Goal: Information Seeking & Learning: Check status

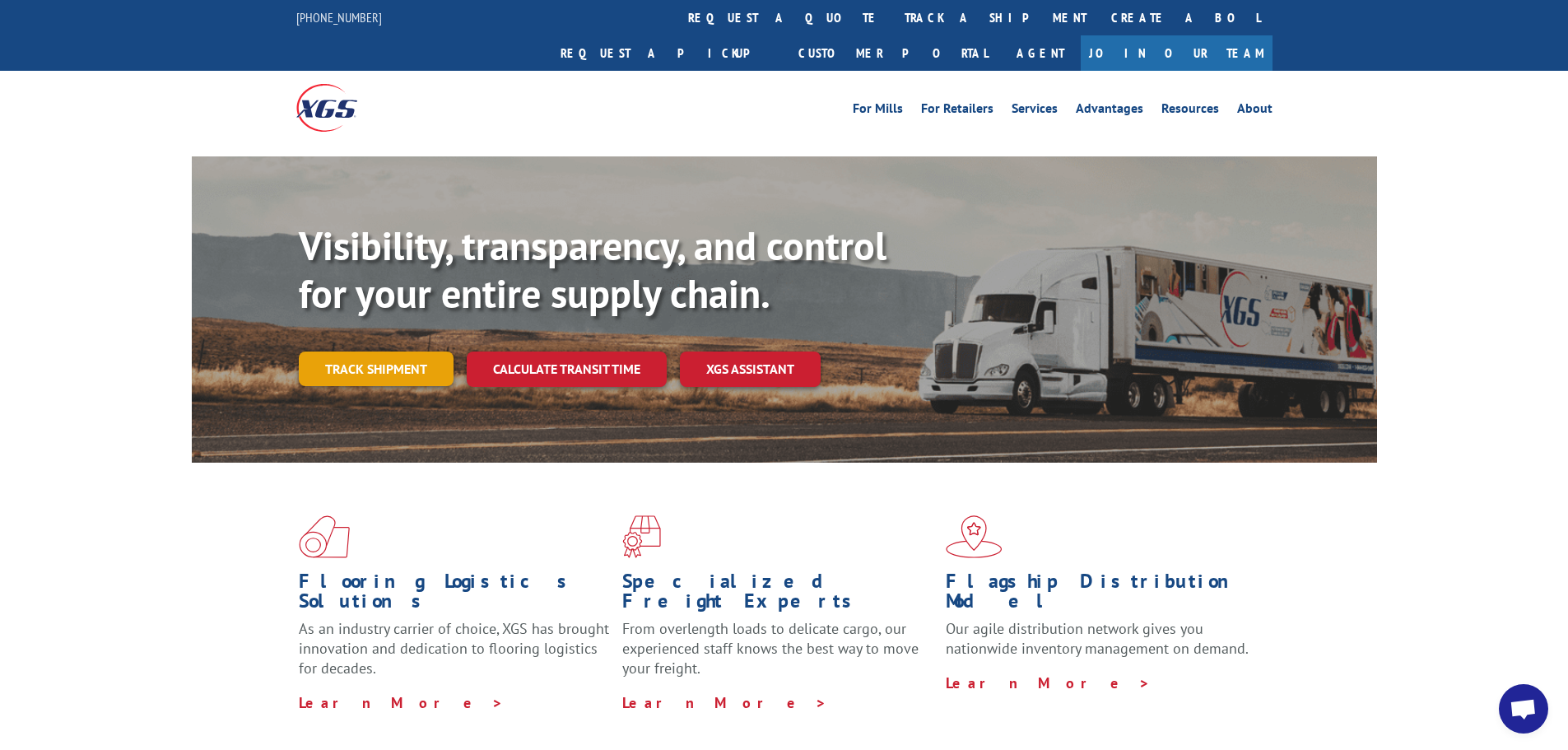
click at [407, 351] on link "Track shipment" at bounding box center [375, 369] width 155 height 35
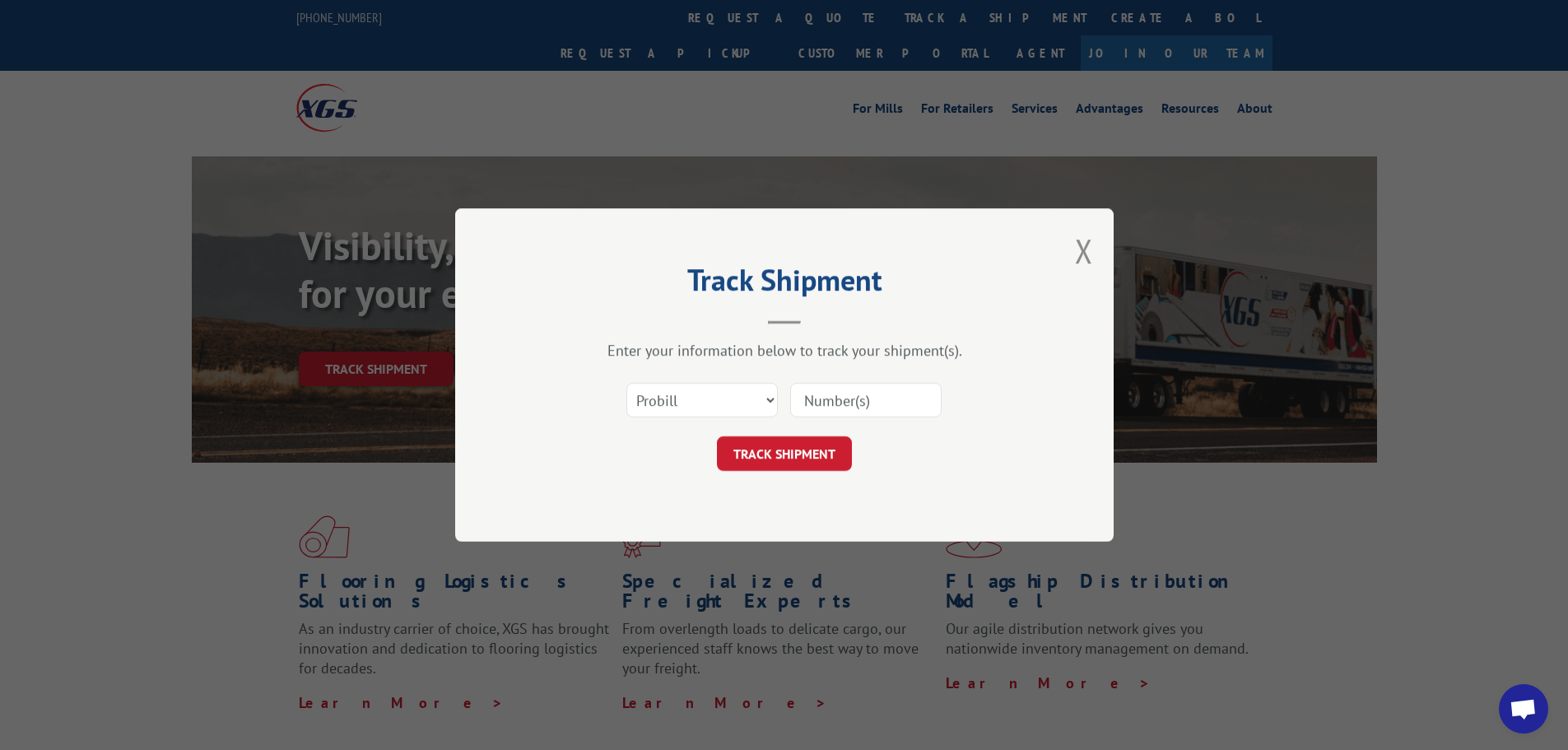
click at [892, 401] on input at bounding box center [865, 401] width 151 height 35
click at [700, 393] on select "Select category... Probill BOL PO" at bounding box center [702, 401] width 151 height 35
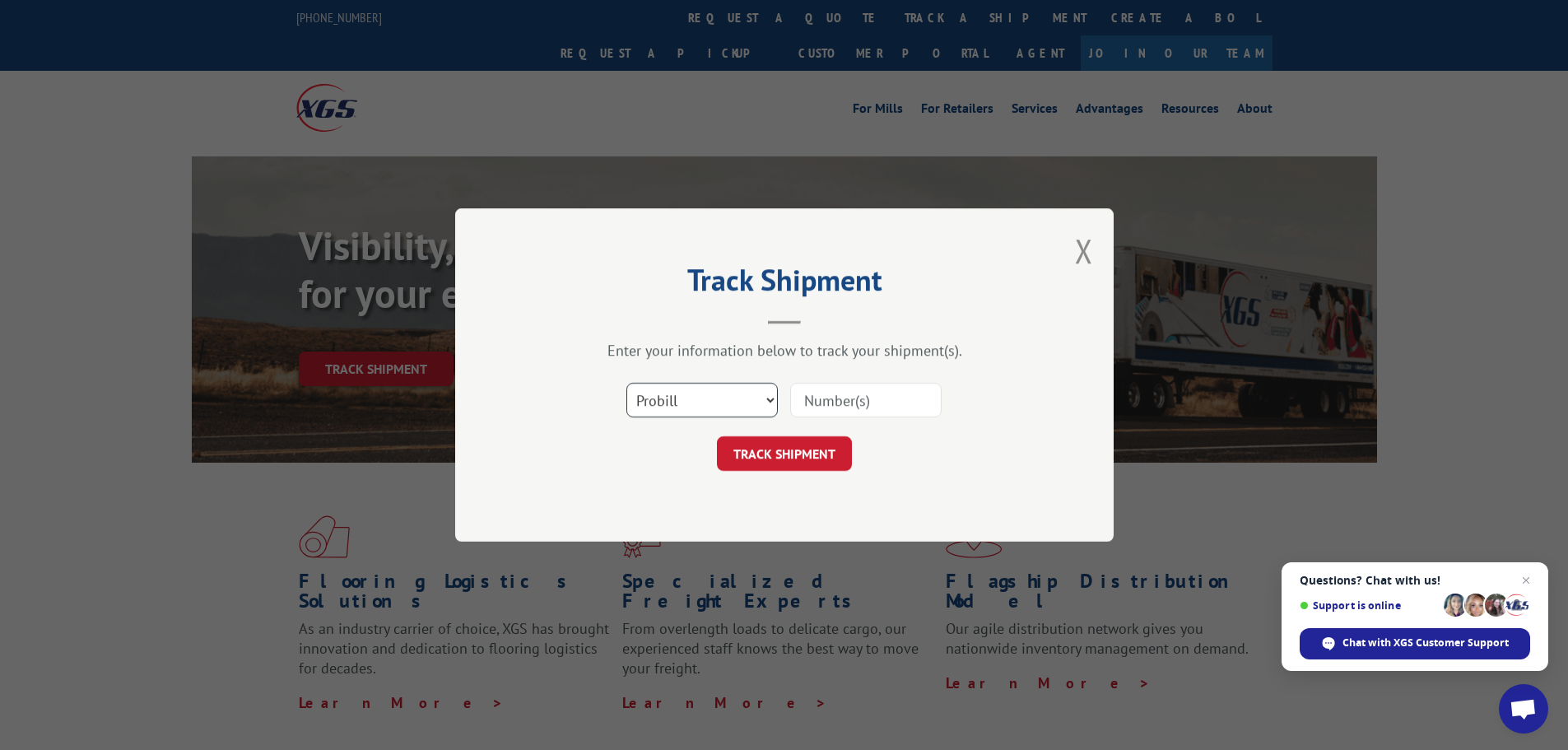
select select "bol"
click at [627, 383] on select "Select category... Probill BOL PO" at bounding box center [702, 401] width 151 height 35
paste input "B/L# 816794"
drag, startPoint x: 834, startPoint y: 403, endPoint x: 732, endPoint y: 403, distance: 102.0
click at [732, 403] on div "Select category... Probill BOL PO B/L# 816794" at bounding box center [784, 400] width 494 height 54
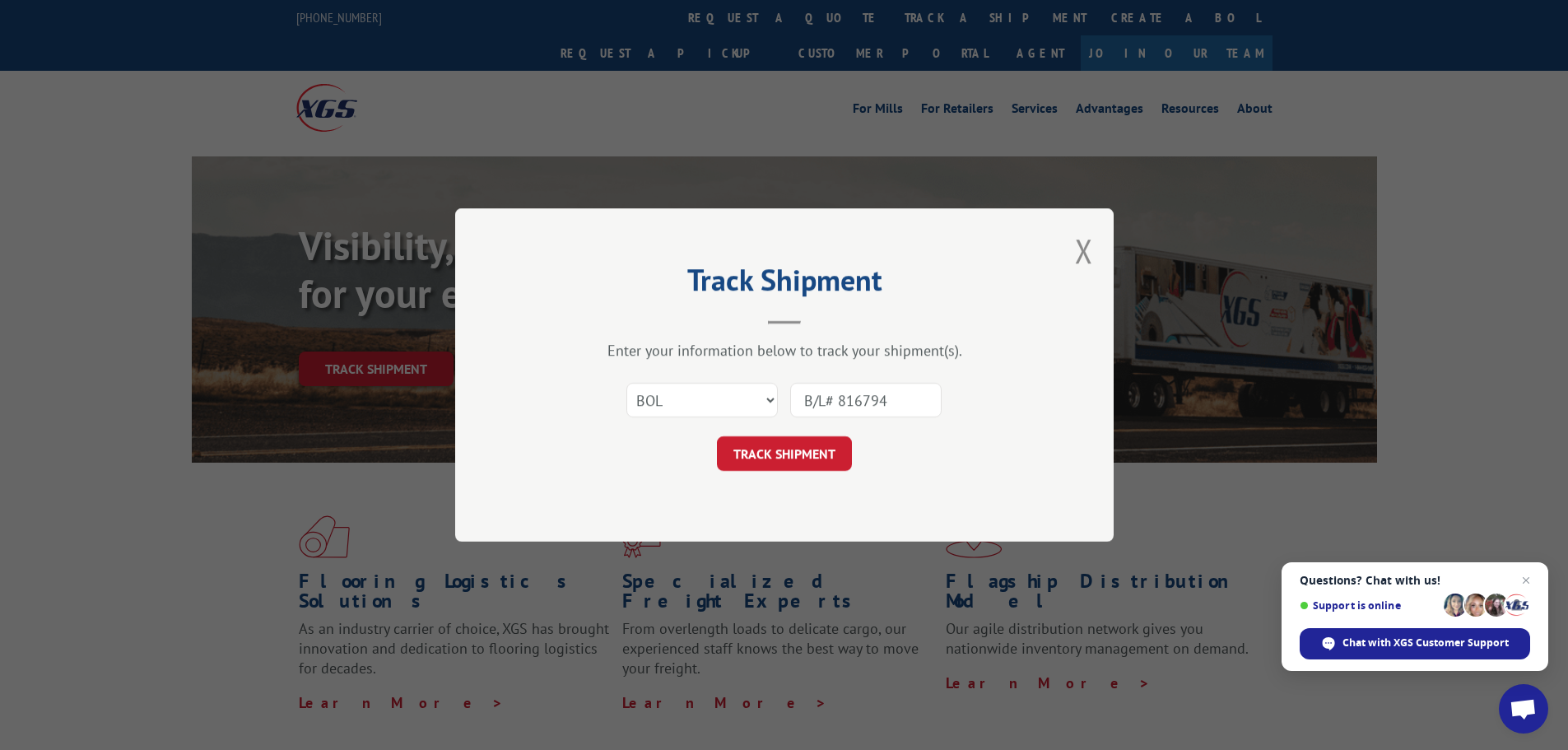
type input "816794"
click button "TRACK SHIPMENT" at bounding box center [784, 453] width 135 height 35
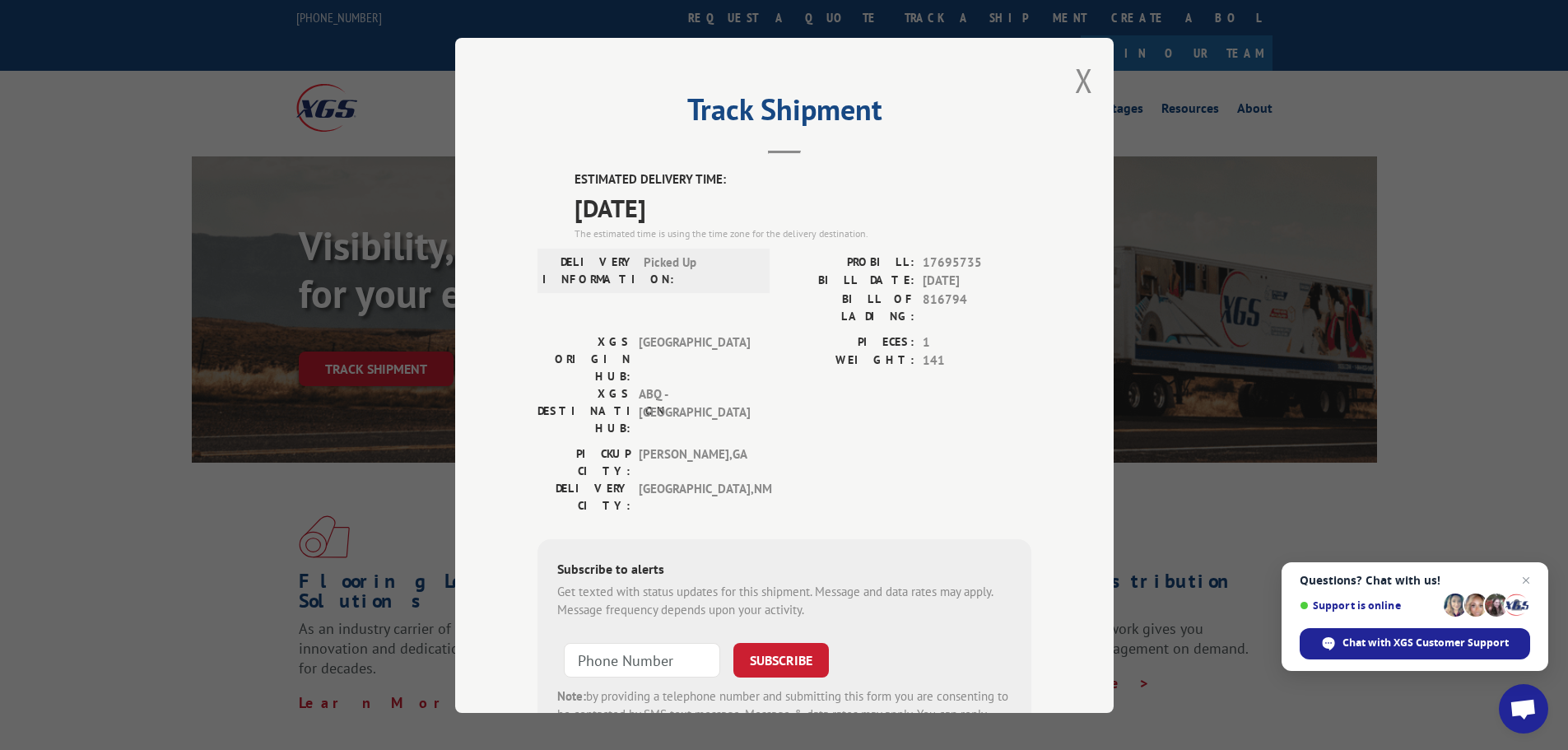
drag, startPoint x: 1083, startPoint y: 84, endPoint x: 989, endPoint y: 85, distance: 94.0
click at [1082, 84] on button "Close modal" at bounding box center [1084, 80] width 18 height 43
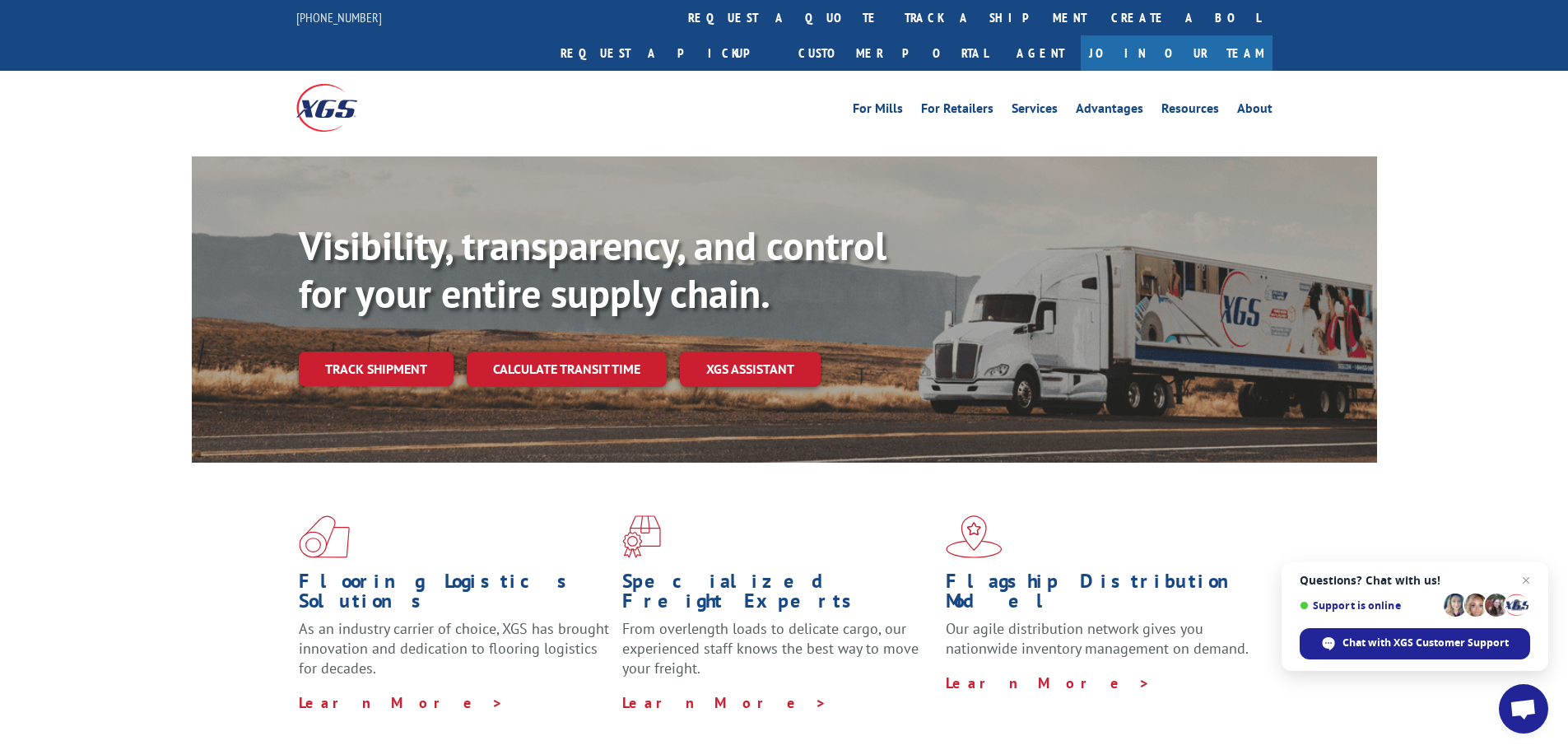
click at [321, 84] on img at bounding box center [326, 107] width 61 height 47
